Goal: Task Accomplishment & Management: Manage account settings

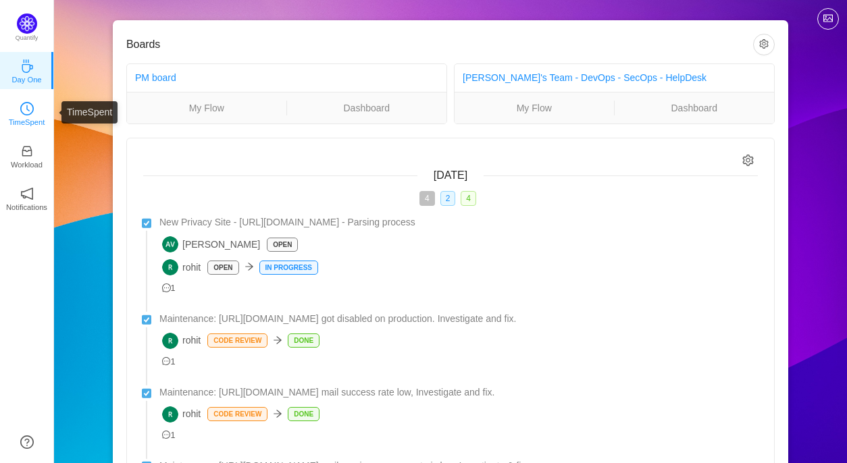
click at [12, 116] on p "TimeSpent" at bounding box center [27, 122] width 36 height 12
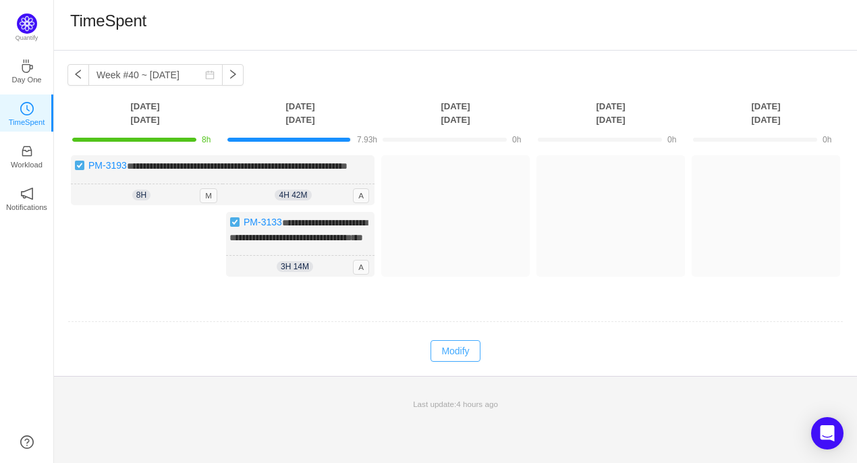
click at [450, 362] on button "Modify" at bounding box center [455, 351] width 49 height 22
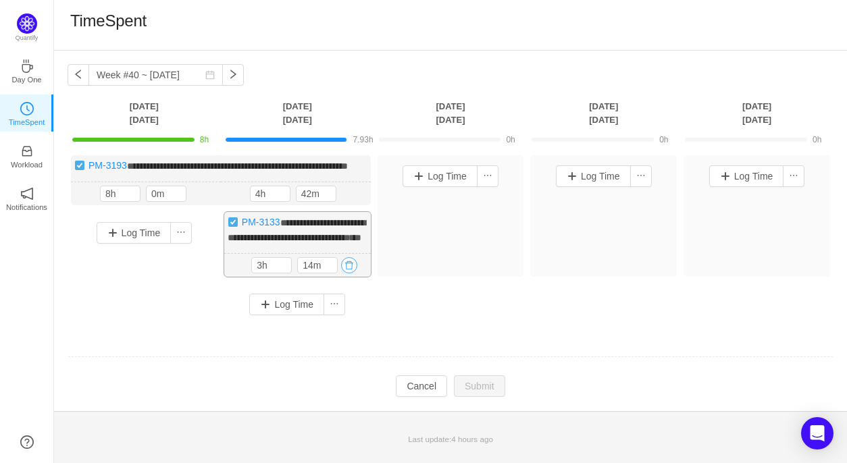
click at [351, 273] on button "button" at bounding box center [349, 265] width 16 height 16
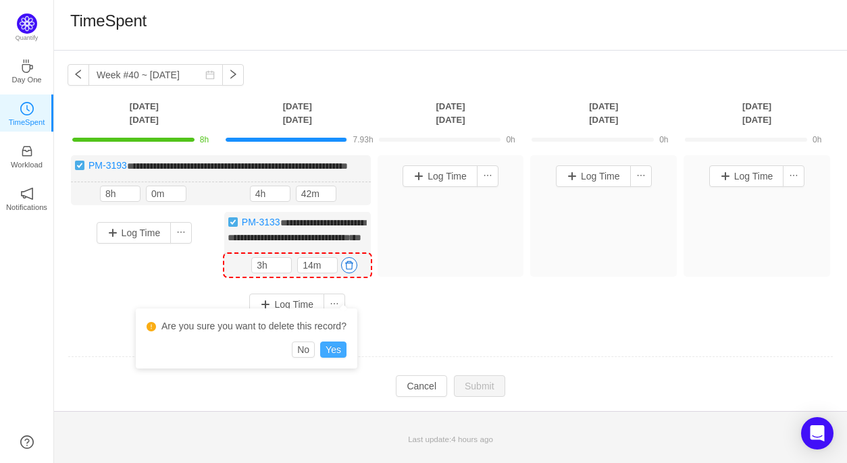
click at [336, 351] on button "Yes" at bounding box center [333, 350] width 26 height 16
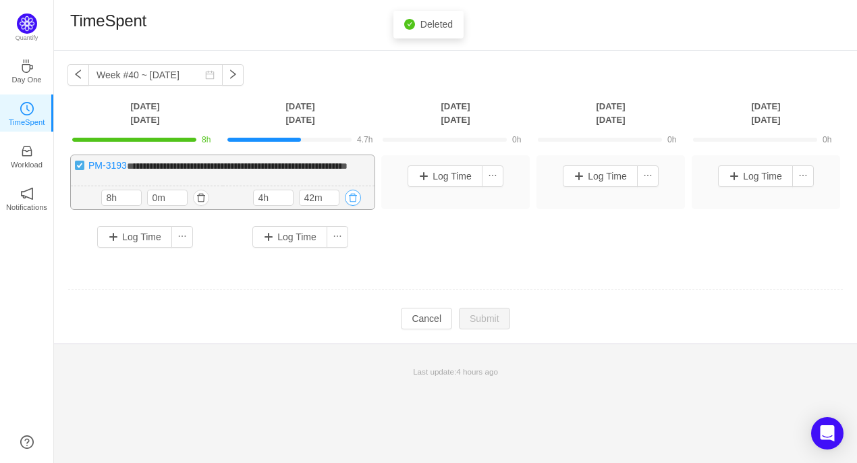
click at [350, 206] on button "button" at bounding box center [353, 198] width 16 height 16
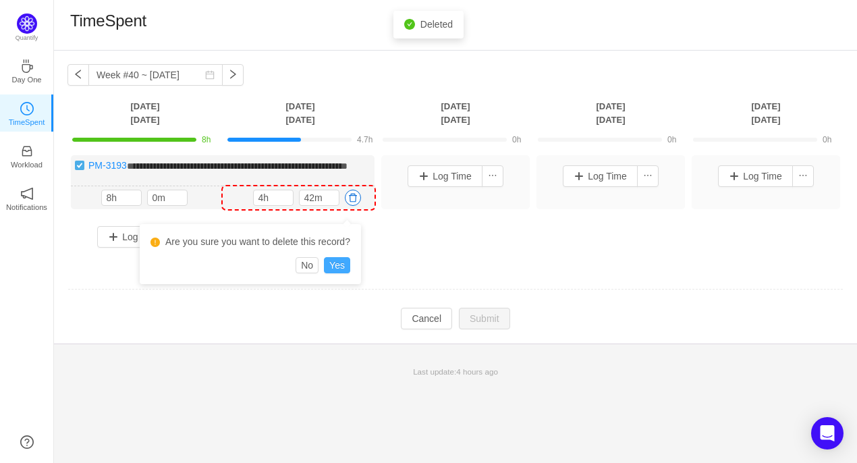
click at [339, 263] on button "Yes" at bounding box center [337, 265] width 26 height 16
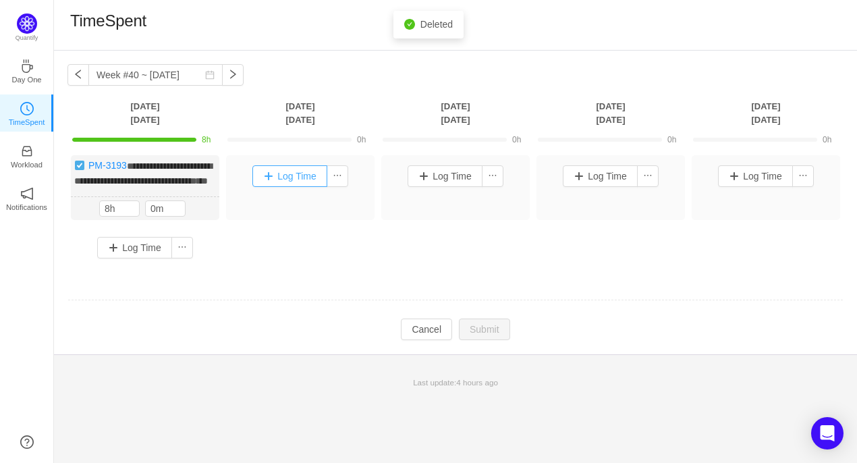
click at [309, 174] on button "Log Time" at bounding box center [289, 176] width 75 height 22
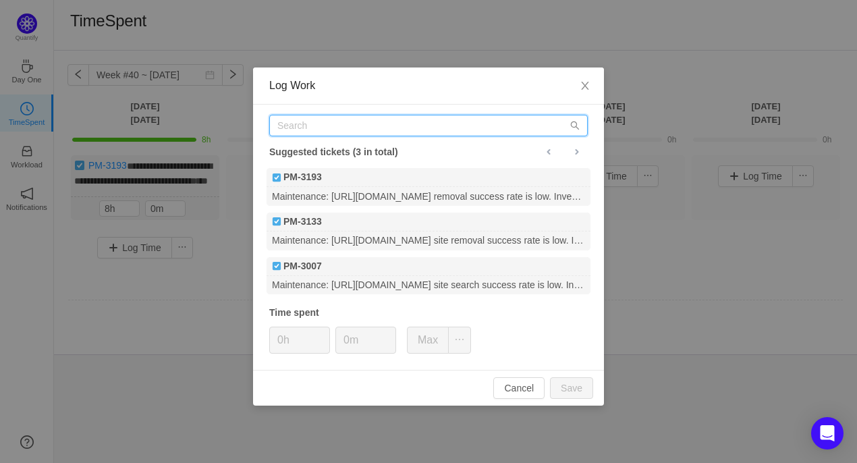
click at [317, 122] on input "text" at bounding box center [428, 126] width 319 height 22
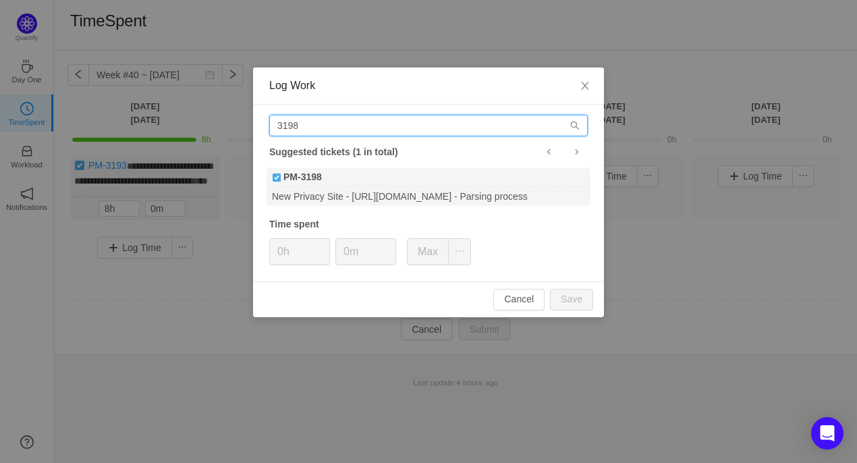
type input "3198"
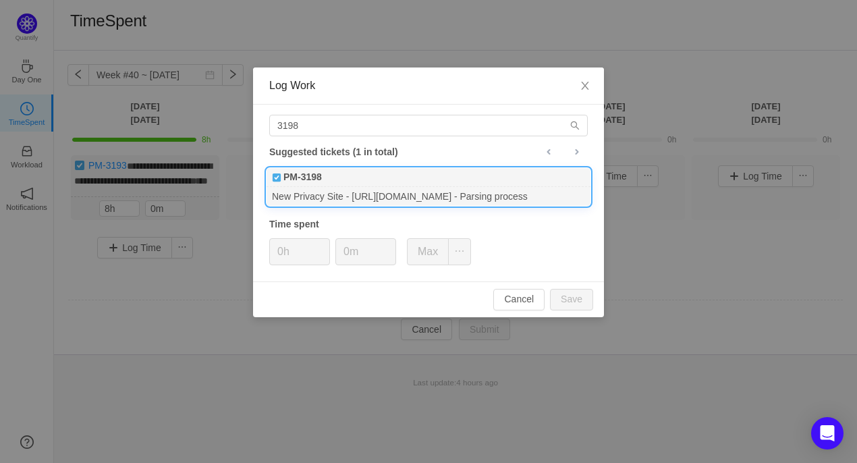
click at [338, 185] on div "PM-3198" at bounding box center [429, 177] width 324 height 19
click at [282, 249] on input "0h" at bounding box center [299, 252] width 59 height 26
click at [577, 302] on button "Save" at bounding box center [571, 300] width 43 height 22
type input "0h"
